Goal: Information Seeking & Learning: Find contact information

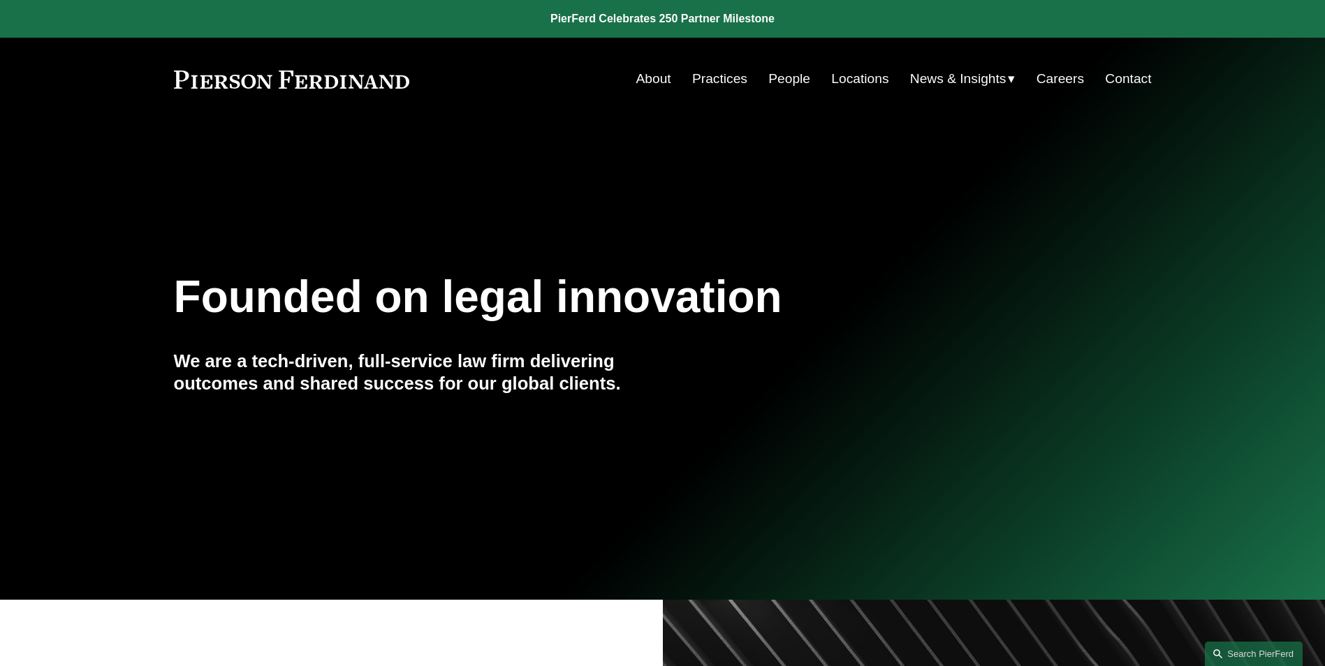
click at [783, 78] on link "People" at bounding box center [789, 79] width 42 height 27
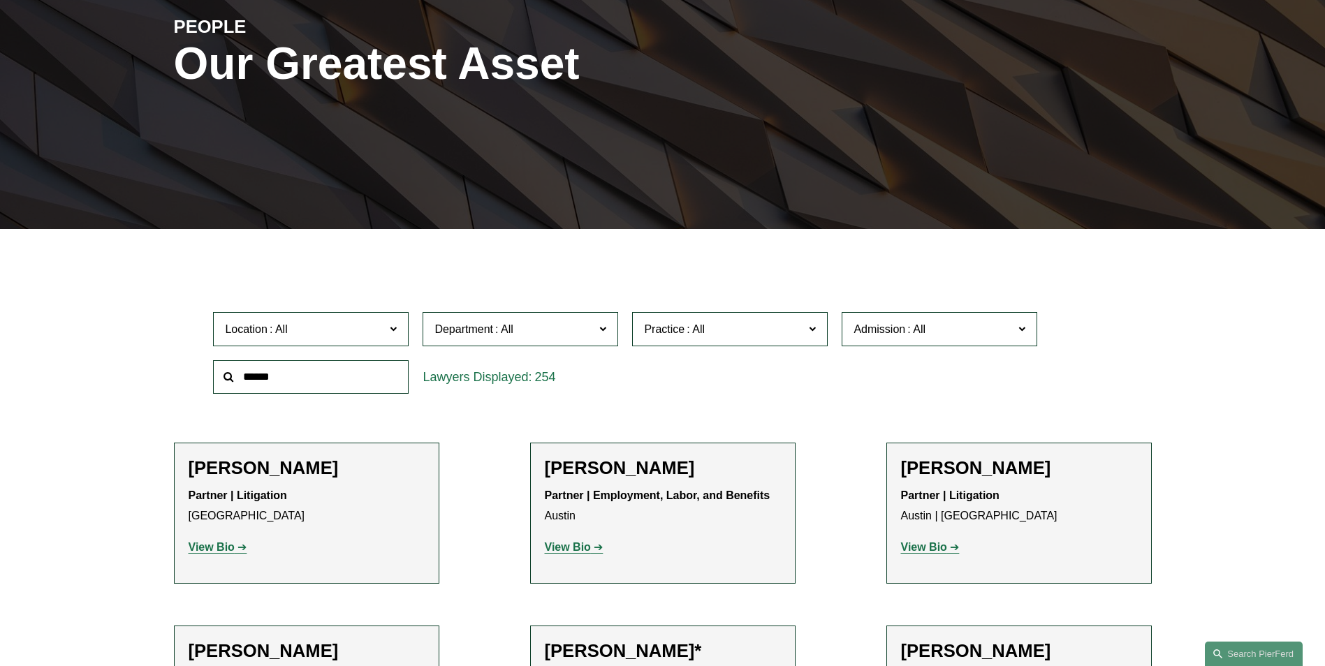
scroll to position [209, 0]
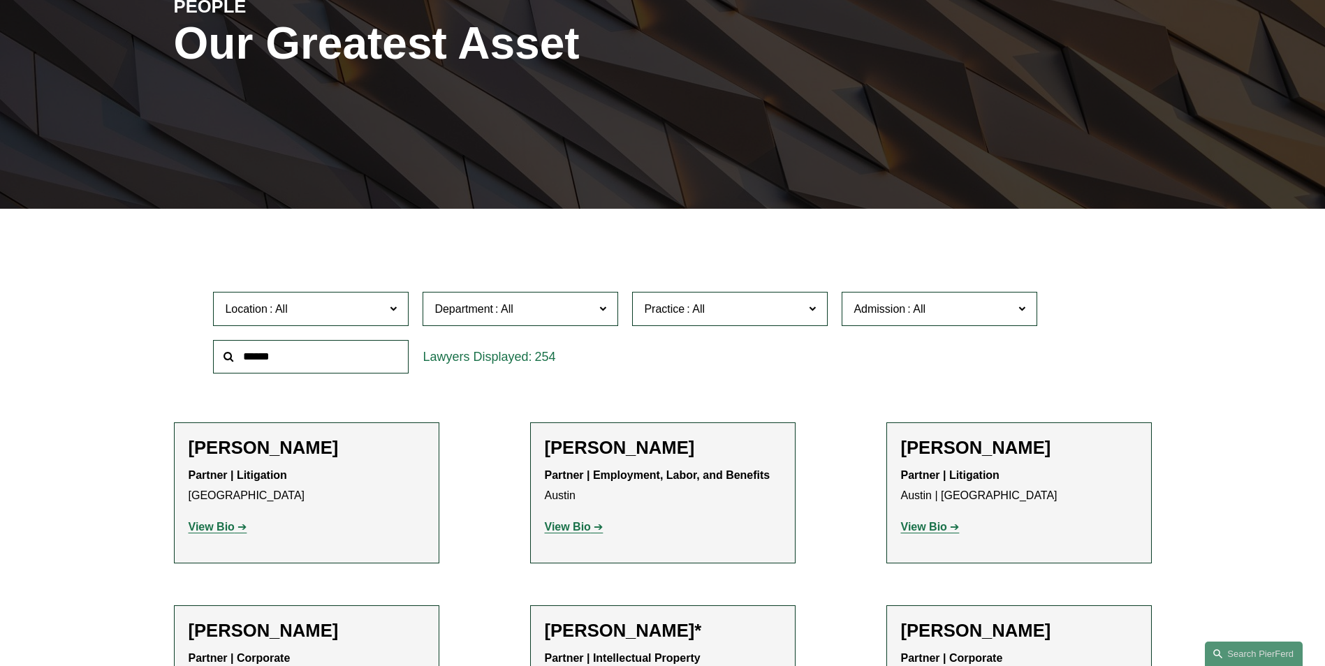
click at [295, 364] on input "text" at bounding box center [311, 357] width 196 height 34
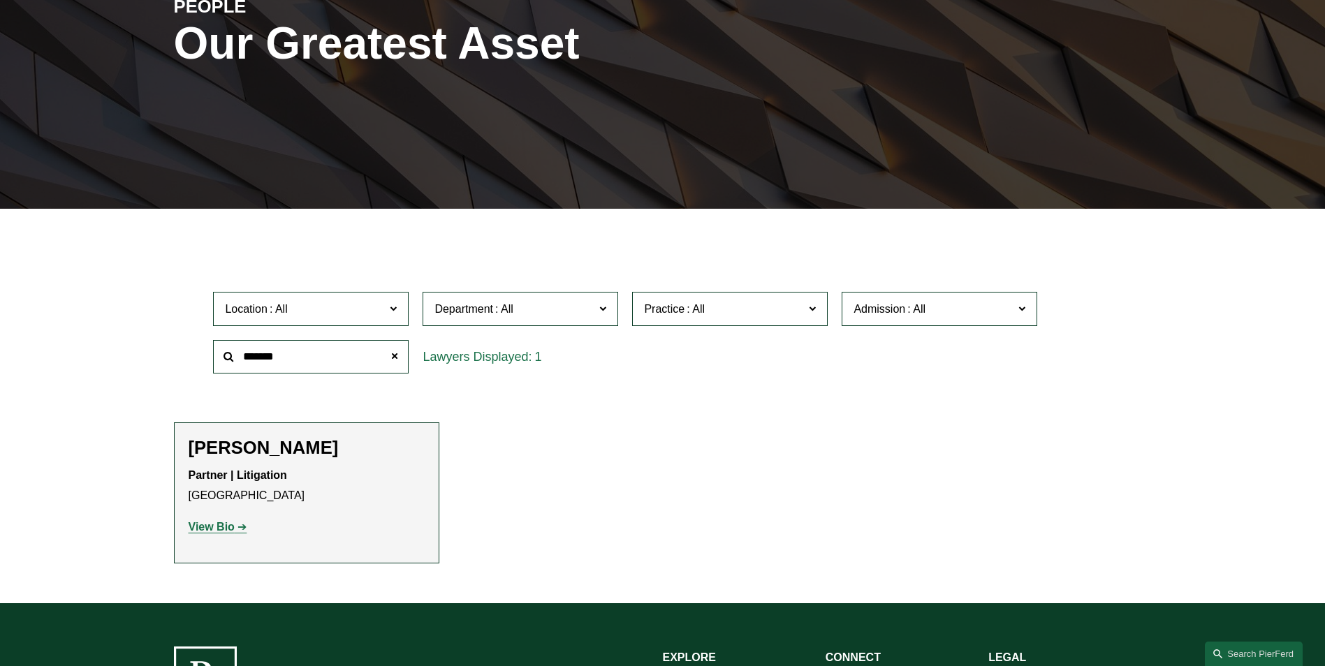
type input "*******"
click at [212, 531] on strong "View Bio" at bounding box center [212, 527] width 46 height 12
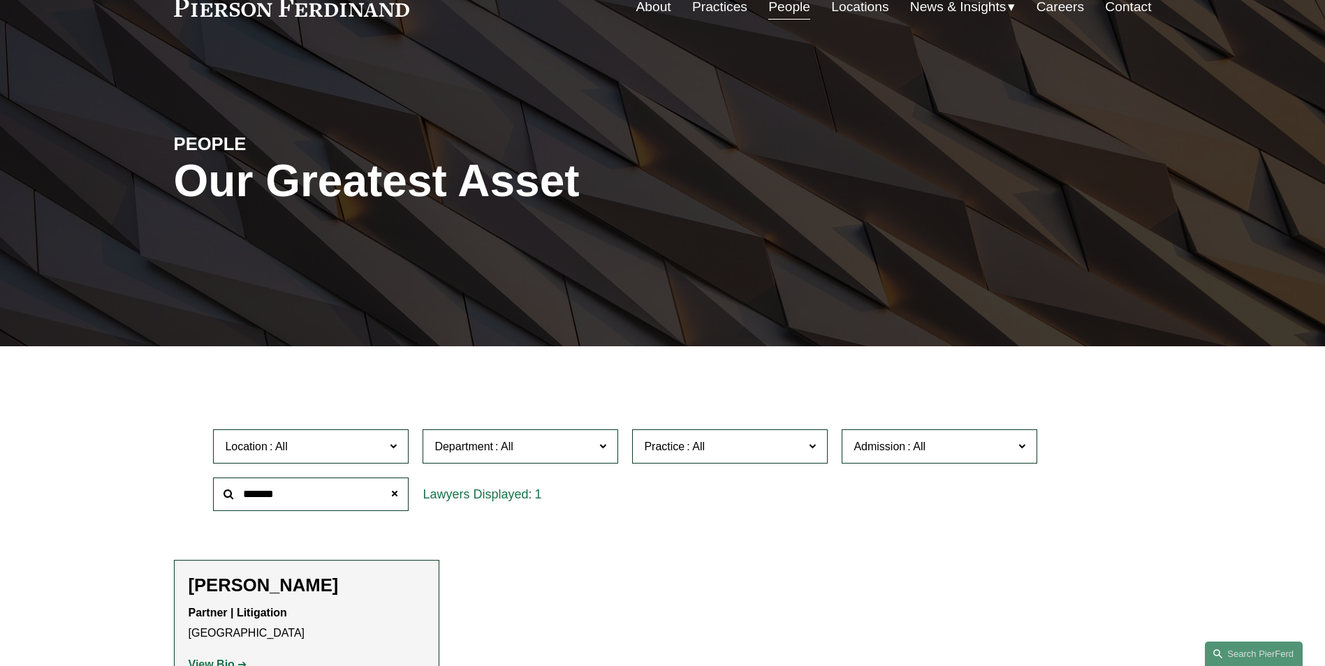
scroll to position [0, 0]
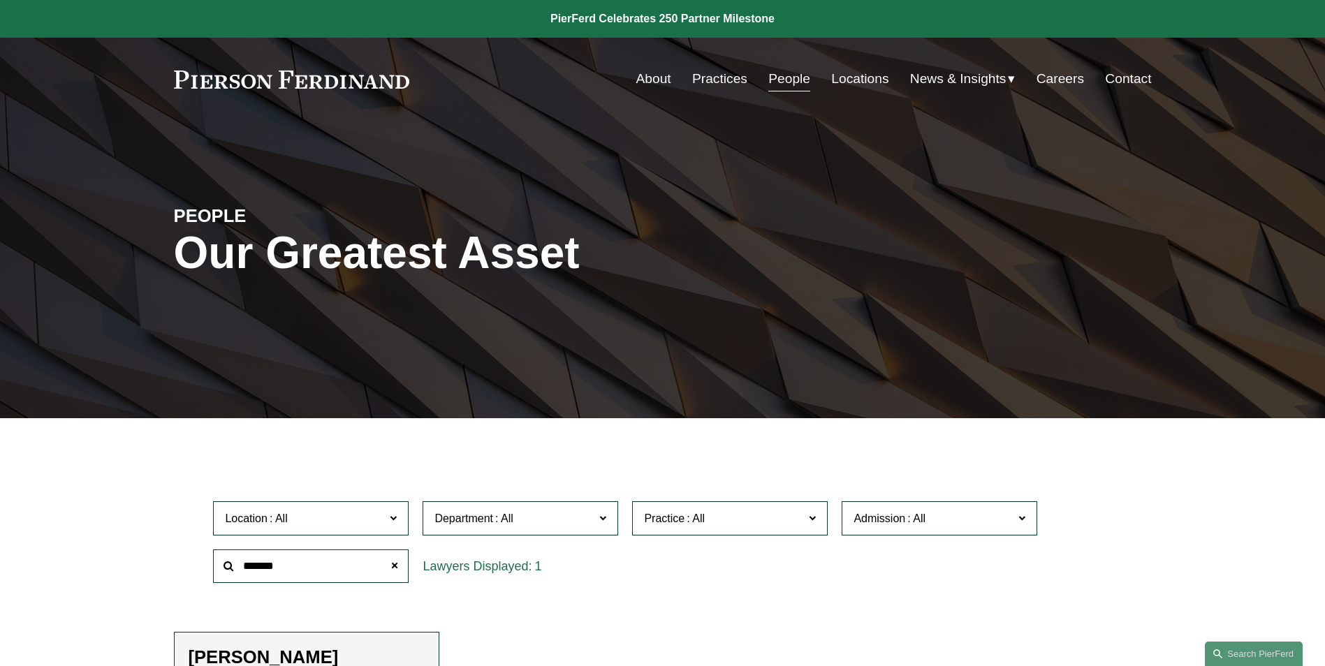
click at [648, 79] on link "About" at bounding box center [653, 79] width 35 height 27
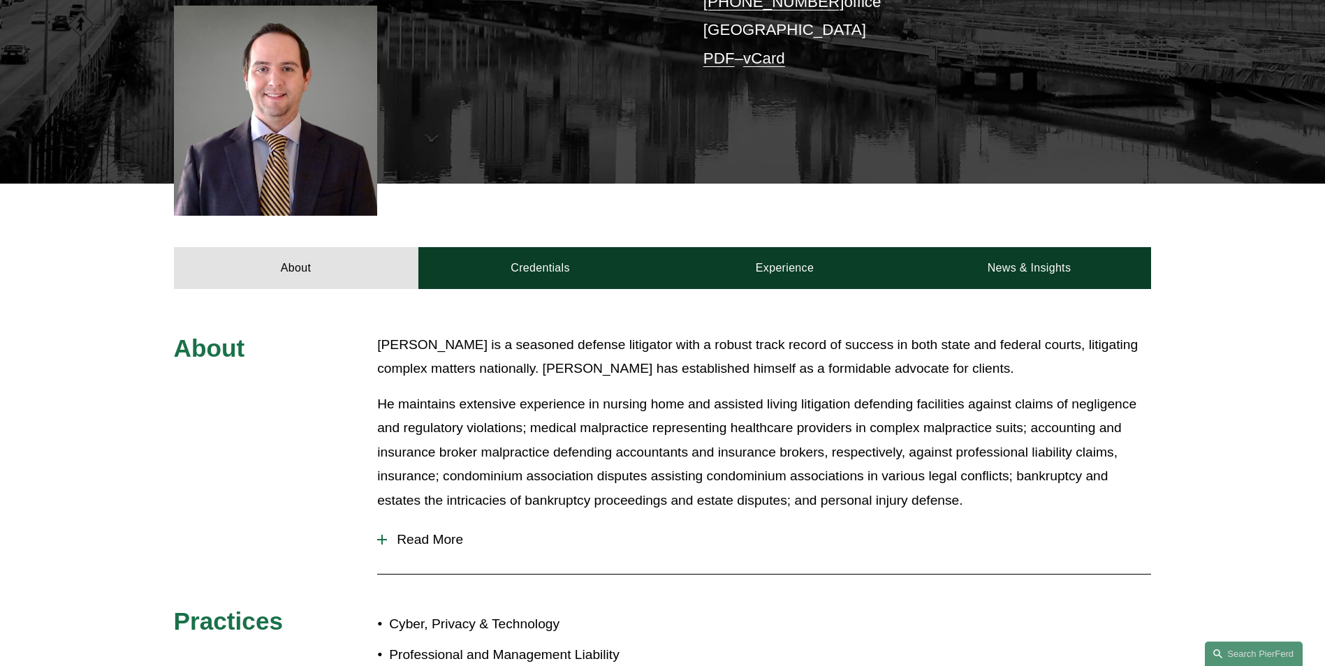
scroll to position [419, 0]
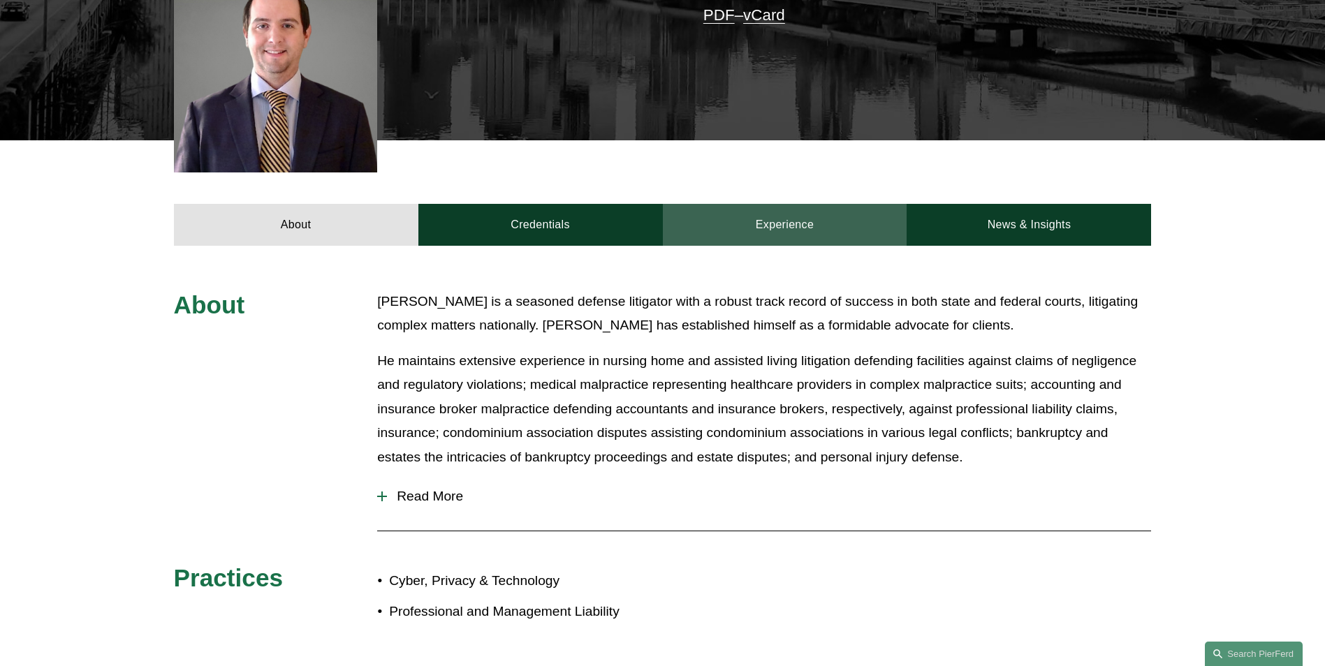
click at [809, 229] on link "Experience" at bounding box center [785, 225] width 244 height 42
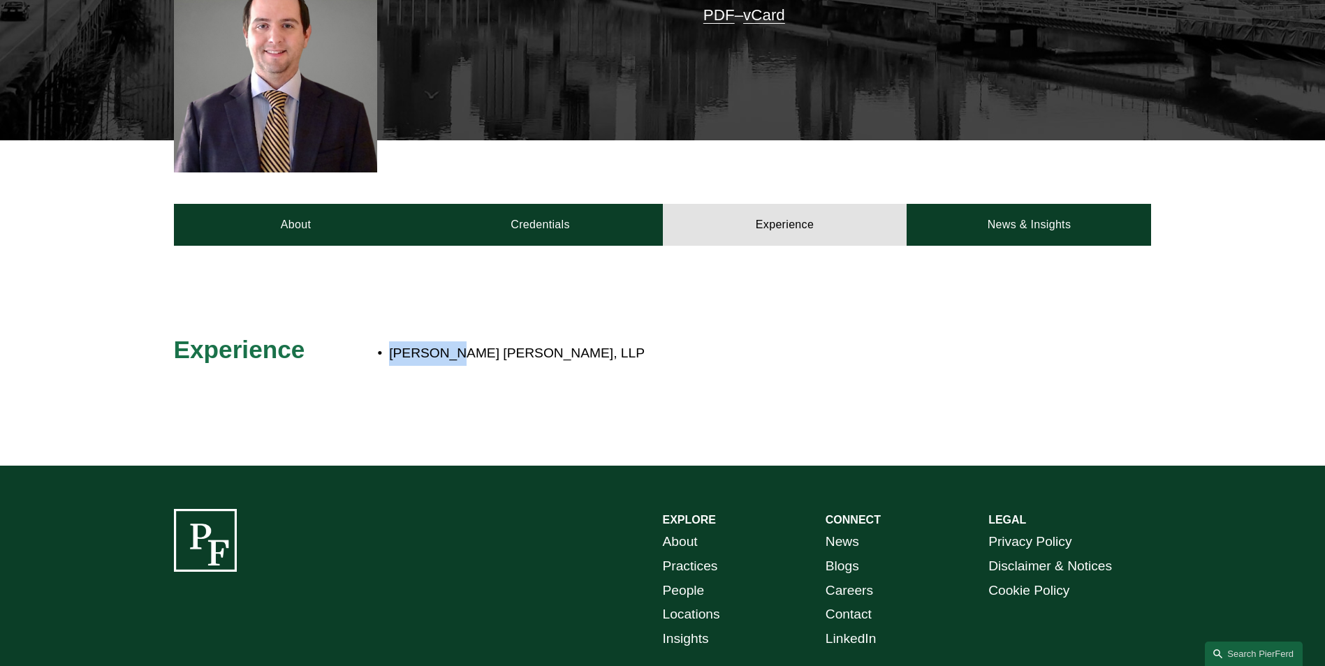
drag, startPoint x: 388, startPoint y: 353, endPoint x: 458, endPoint y: 353, distance: 69.8
click at [458, 353] on p "Gordon Rees Scully Mansukhani, LLP" at bounding box center [709, 353] width 640 height 24
click at [657, 334] on div "Experience Gordon Rees Scully Mansukhani, LLP" at bounding box center [662, 355] width 1325 height 129
drag, startPoint x: 391, startPoint y: 350, endPoint x: 583, endPoint y: 356, distance: 192.1
click at [583, 356] on p "Gordon Rees Scully Mansukhani, LLP" at bounding box center [709, 353] width 640 height 24
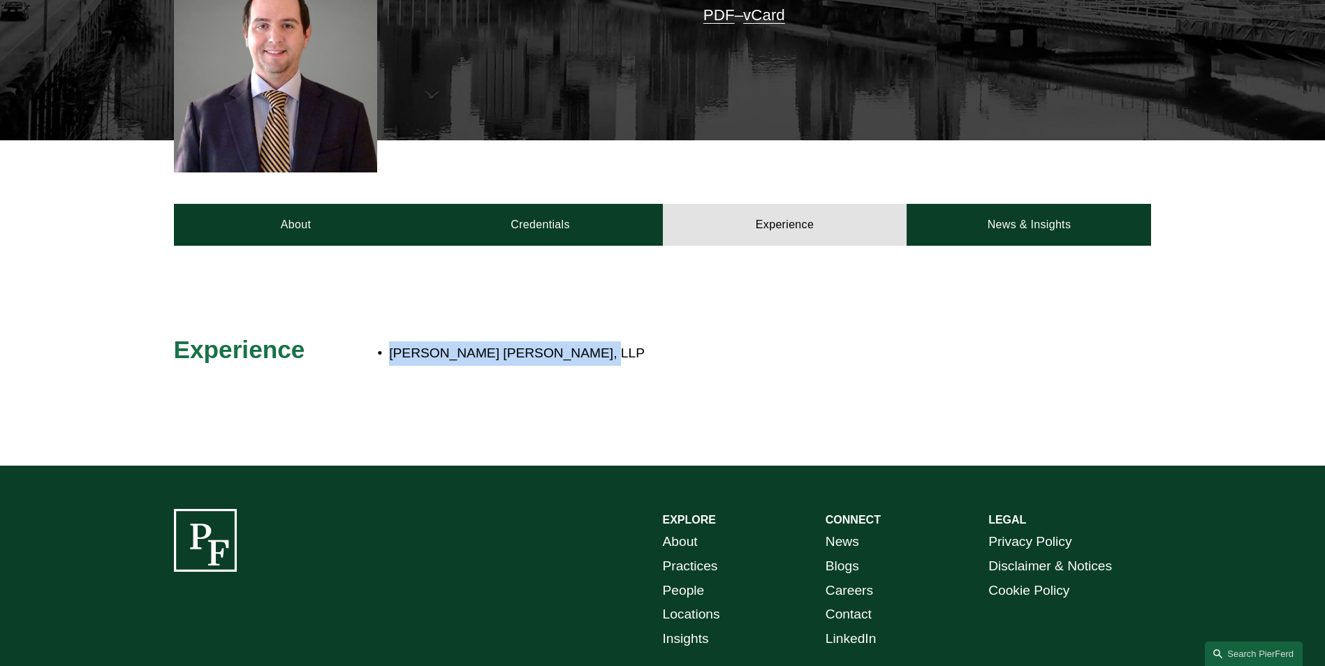
drag, startPoint x: 583, startPoint y: 356, endPoint x: 538, endPoint y: 353, distance: 45.5
copy p "Gordon Rees Scully Mansukhani"
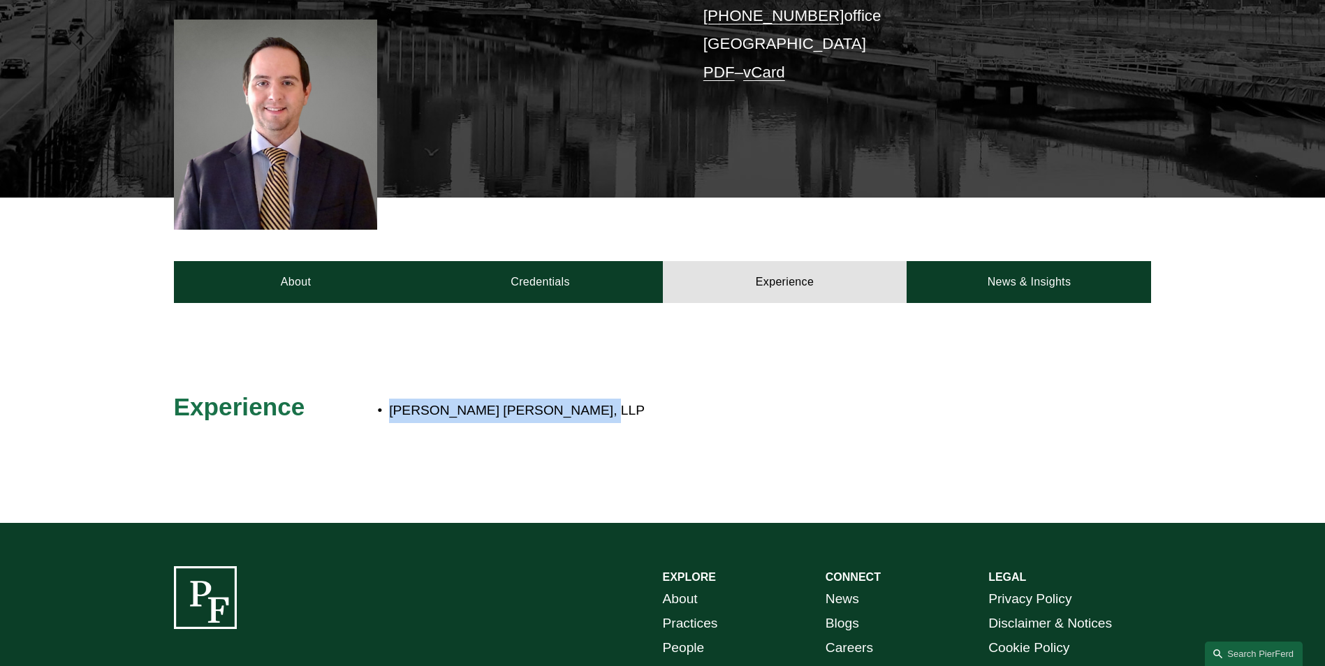
scroll to position [489, 0]
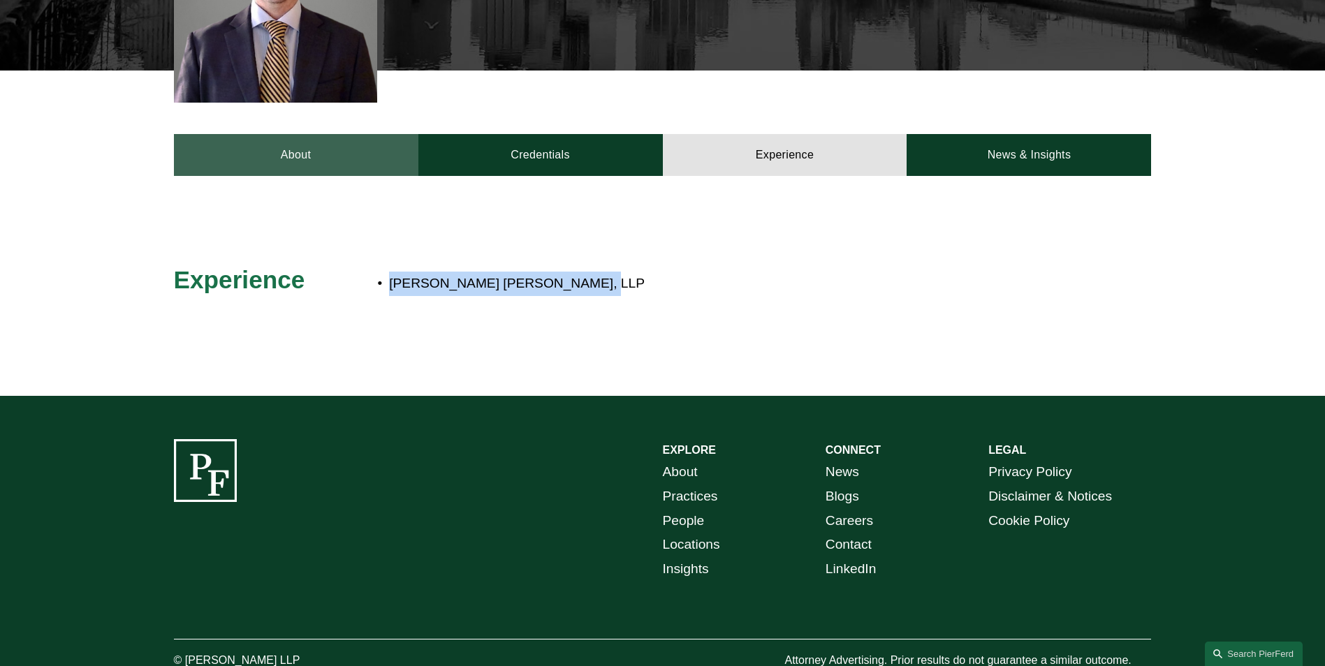
click at [265, 156] on link "About" at bounding box center [296, 155] width 244 height 42
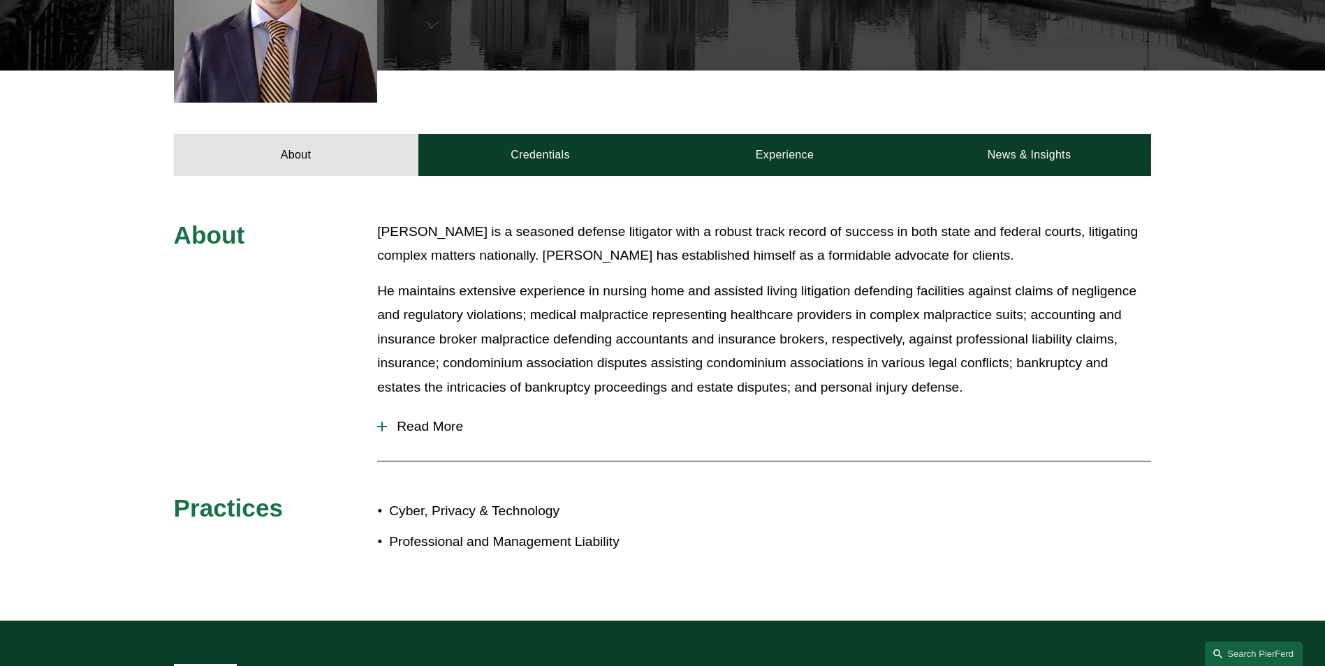
scroll to position [559, 0]
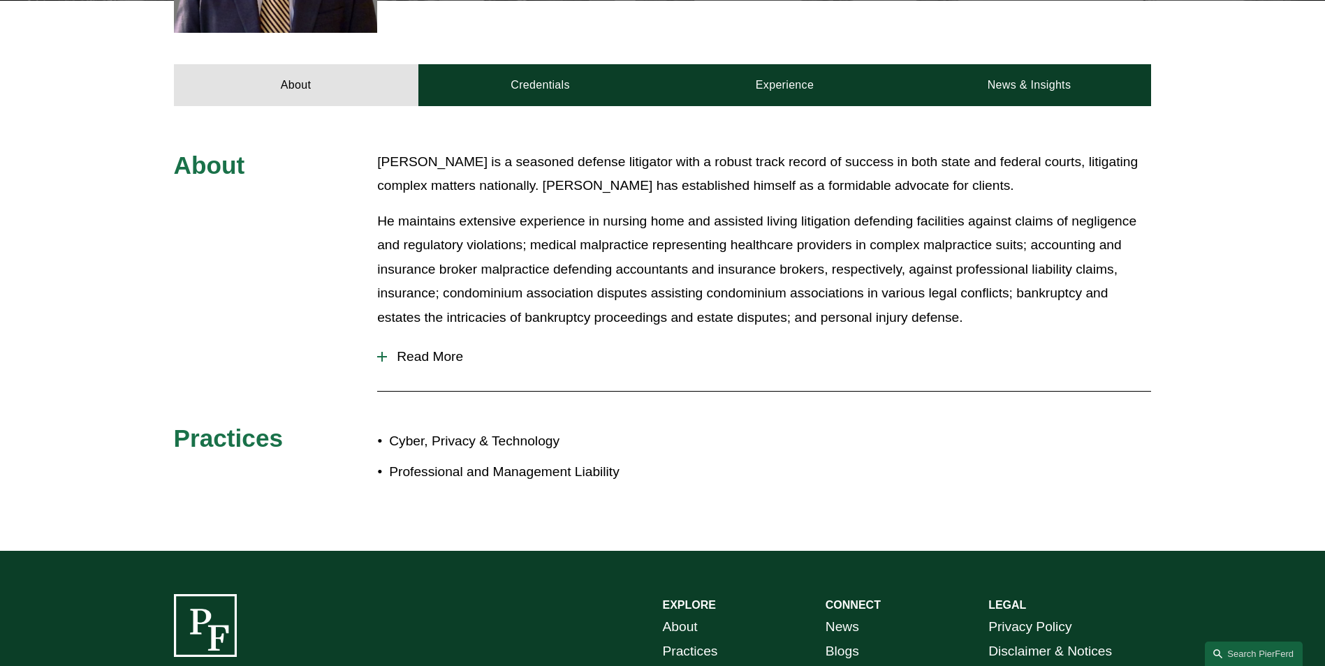
click at [406, 357] on span "Read More" at bounding box center [769, 356] width 764 height 15
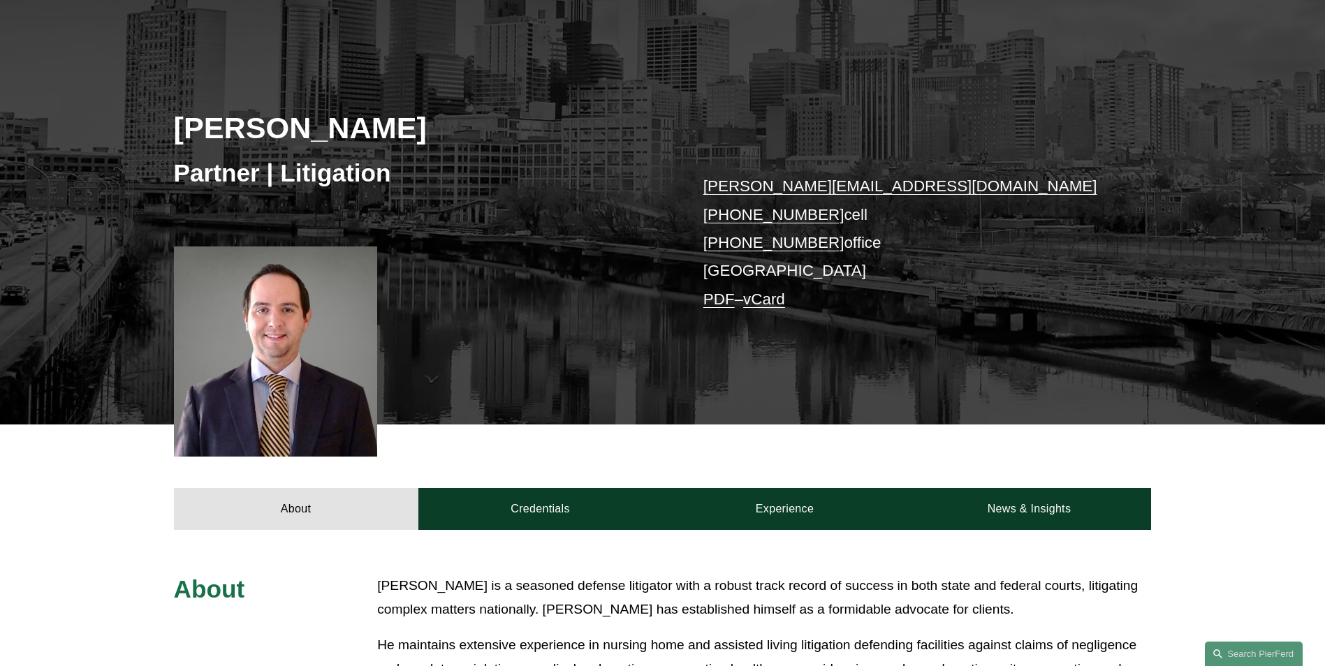
scroll to position [279, 0]
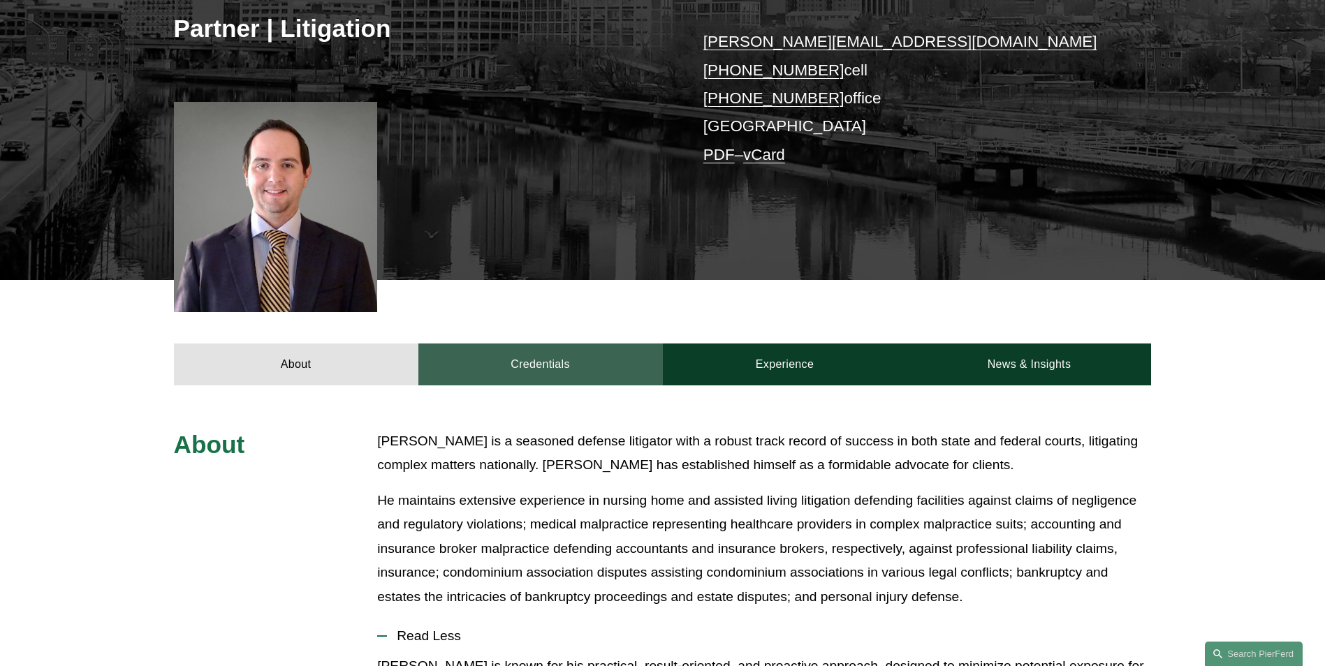
click at [552, 369] on link "Credentials" at bounding box center [540, 365] width 244 height 42
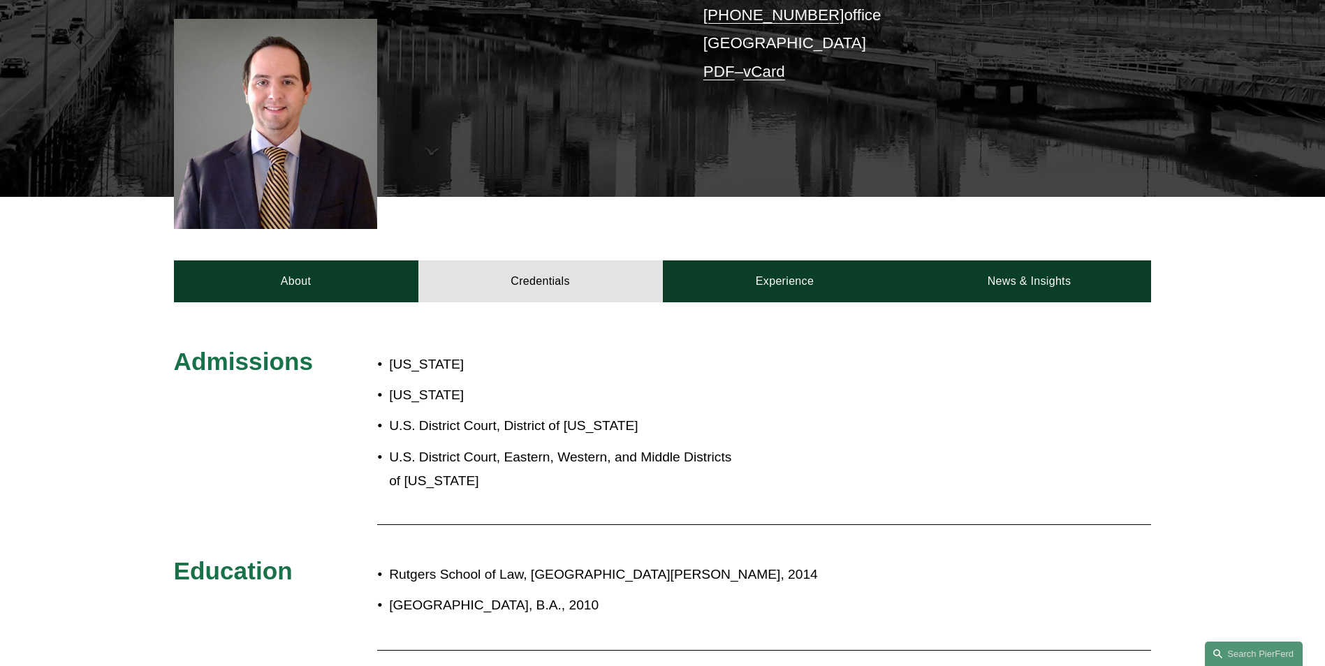
scroll to position [349, 0]
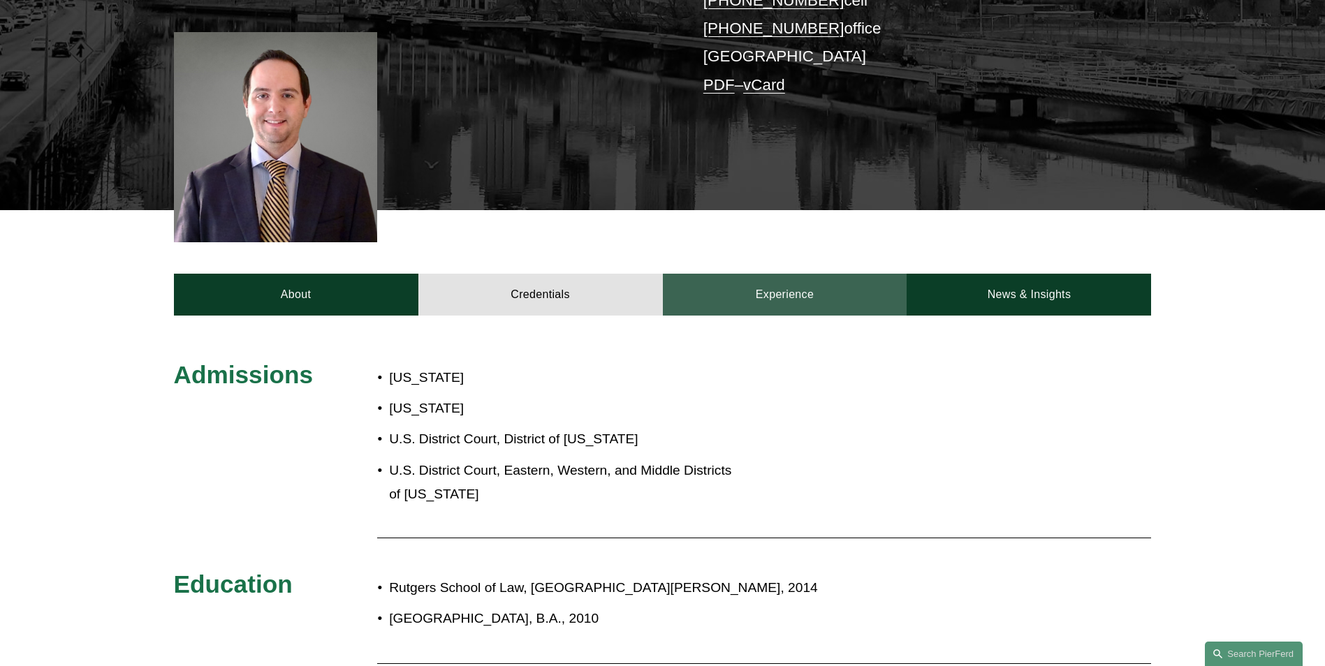
click at [781, 304] on link "Experience" at bounding box center [785, 295] width 244 height 42
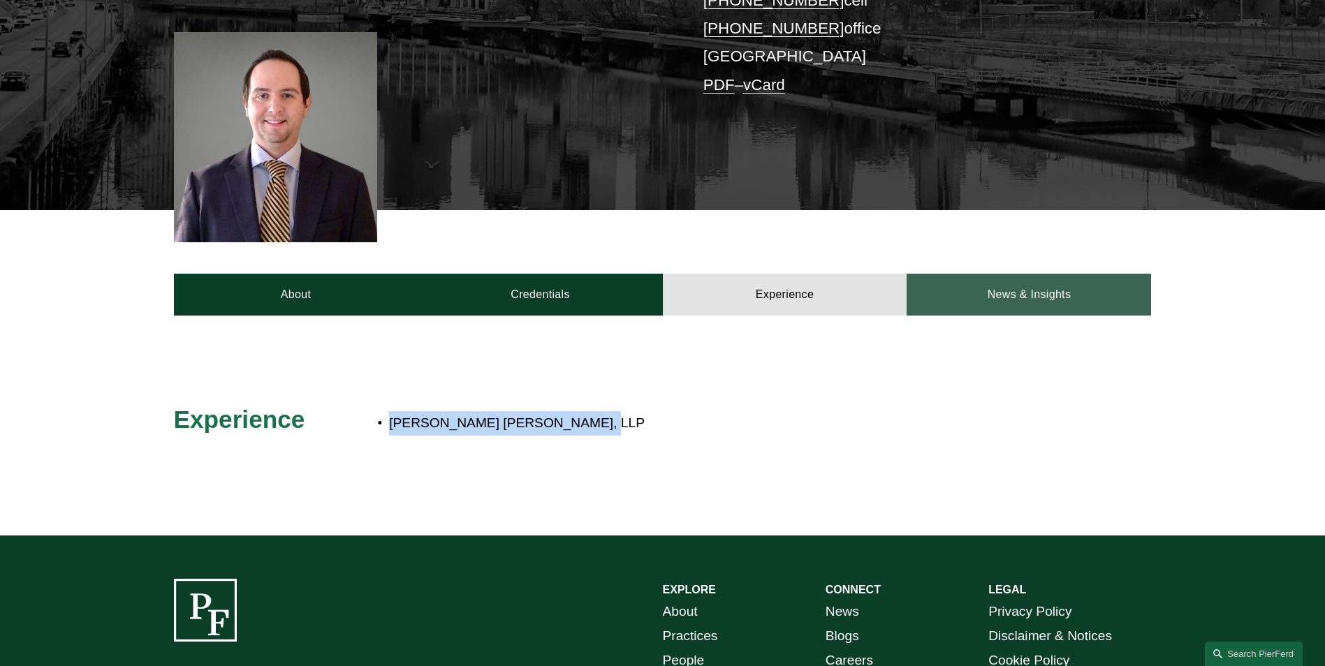
click at [1036, 289] on link "News & Insights" at bounding box center [1028, 295] width 244 height 42
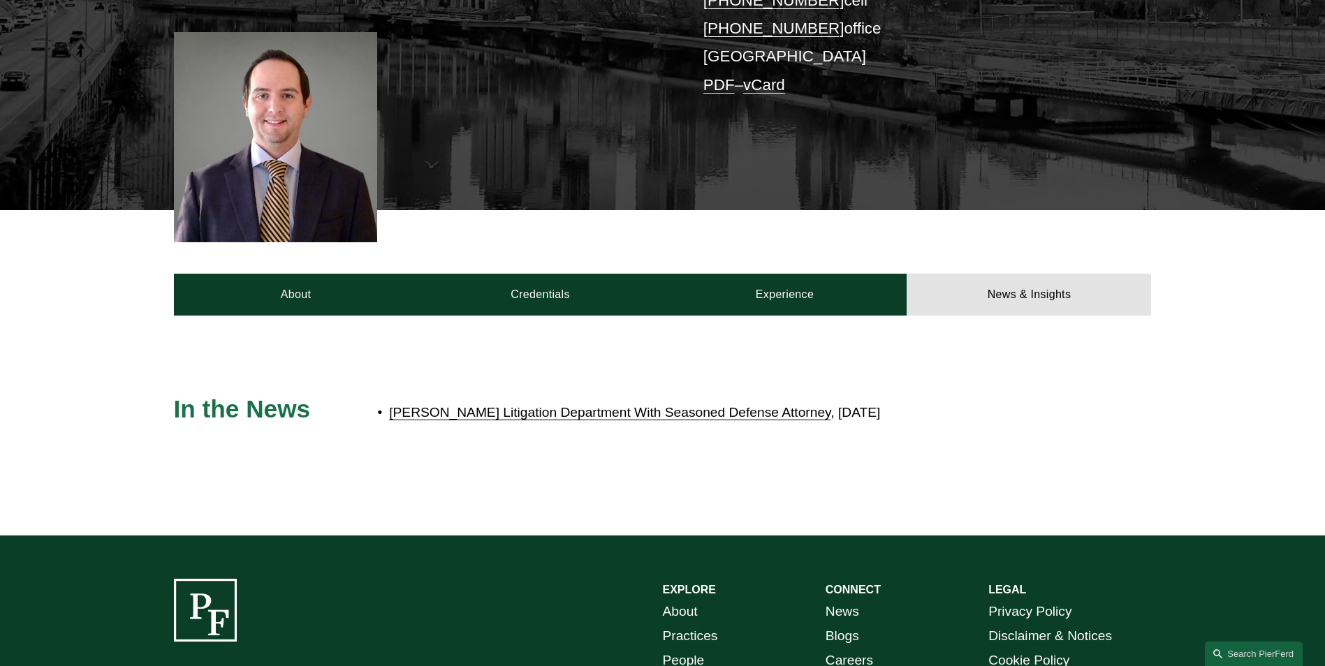
click at [645, 416] on link "Pierson Ferdinand Strengthens Litigation Department With Seasoned Defense Attor…" at bounding box center [609, 412] width 441 height 15
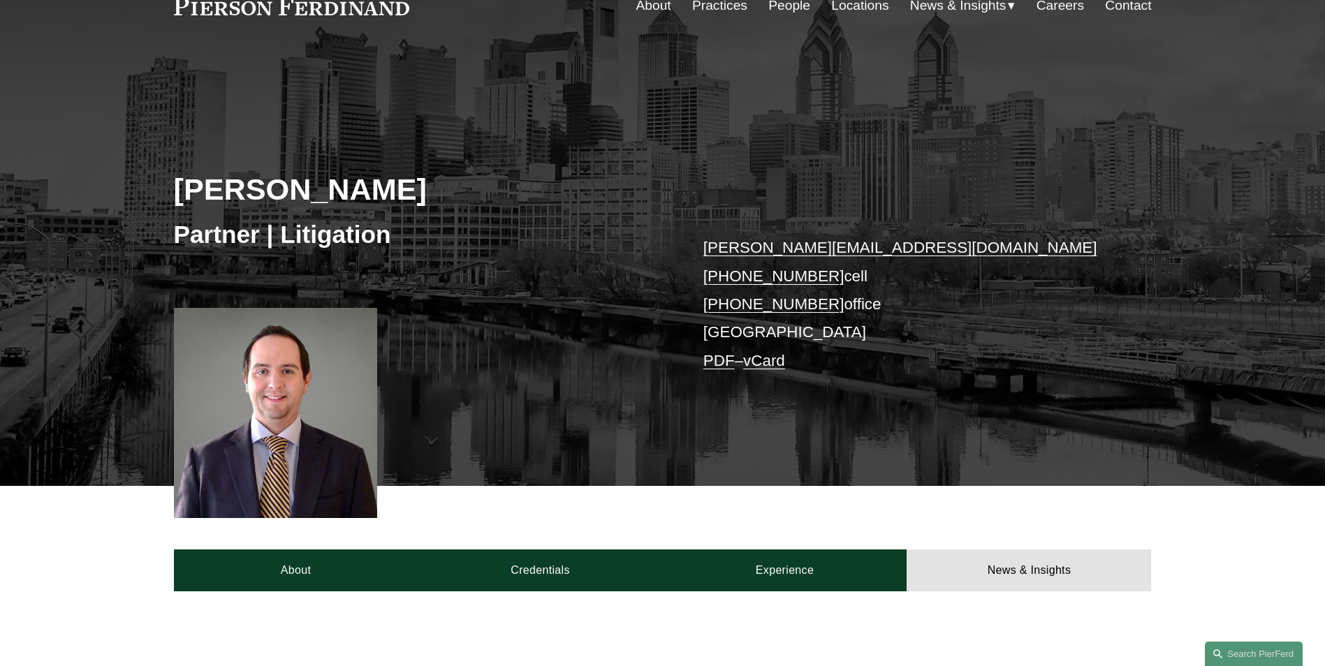
scroll to position [0, 0]
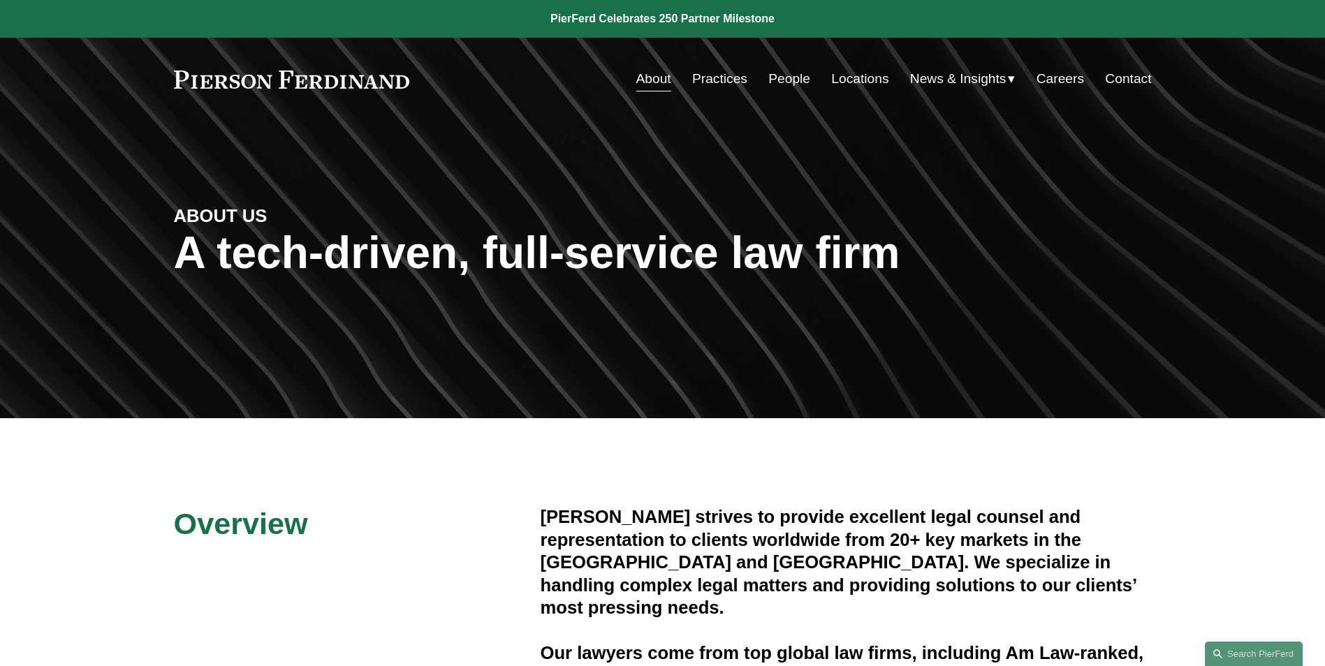
click at [942, 79] on span "News & Insights" at bounding box center [958, 79] width 96 height 24
click at [0, 0] on span "News" at bounding box center [0, 0] width 0 height 0
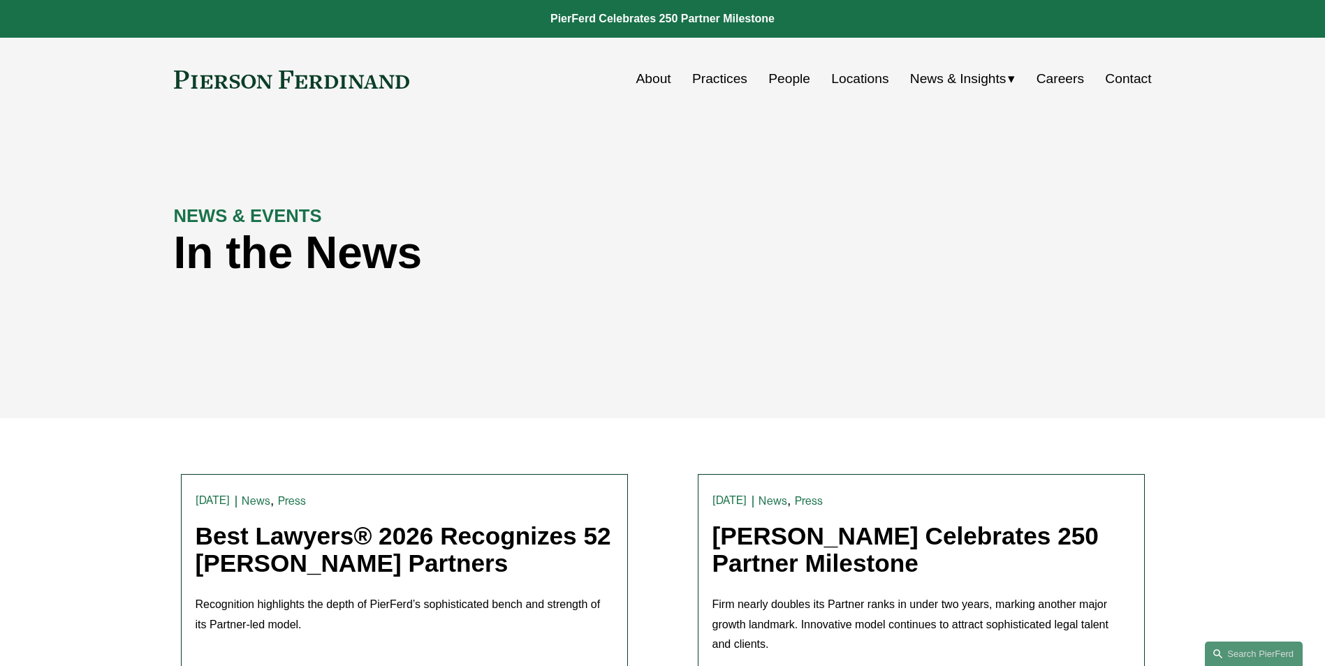
click at [644, 81] on link "About" at bounding box center [653, 79] width 35 height 27
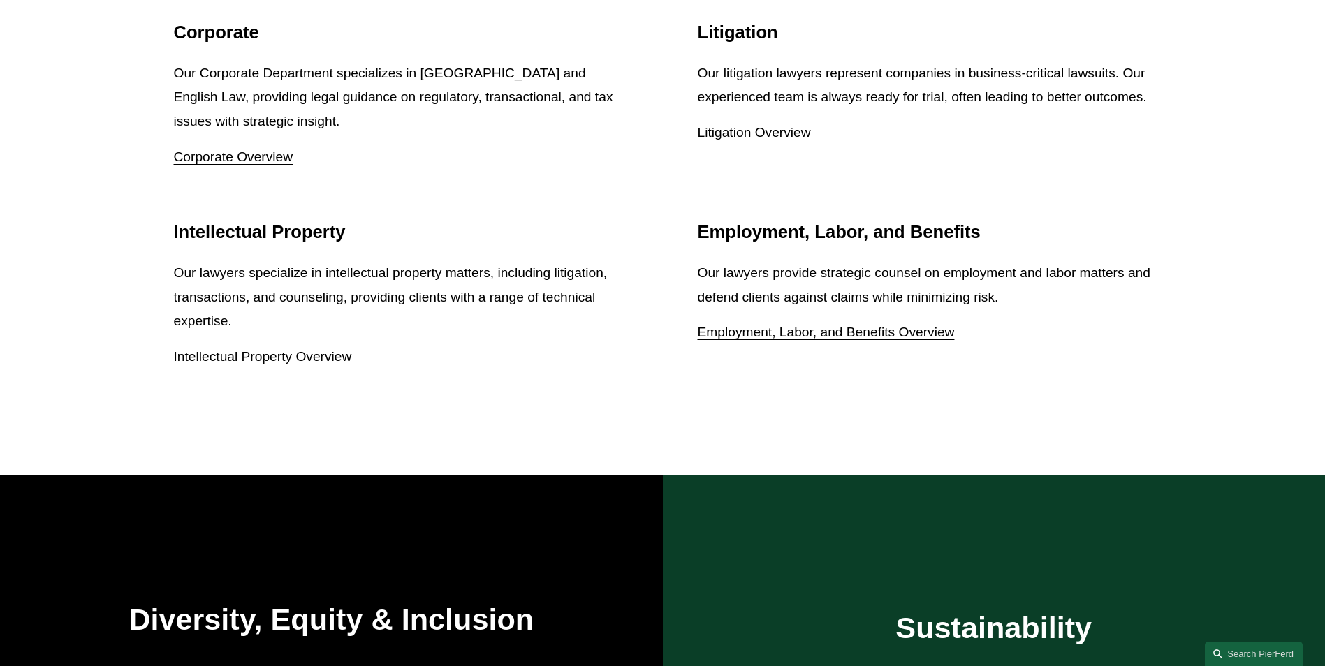
scroll to position [2095, 0]
